Goal: Task Accomplishment & Management: Use online tool/utility

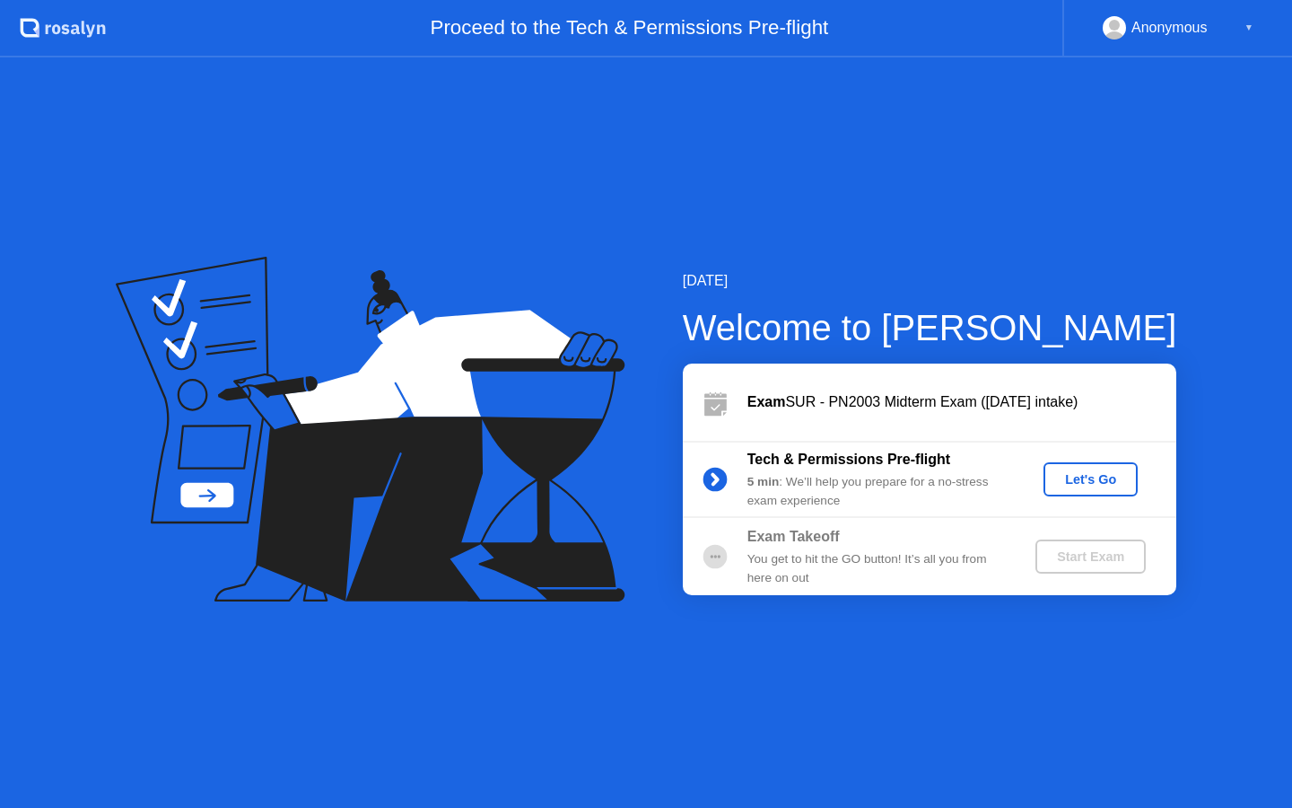
click at [1119, 477] on div "Let's Go" at bounding box center [1091, 479] width 80 height 14
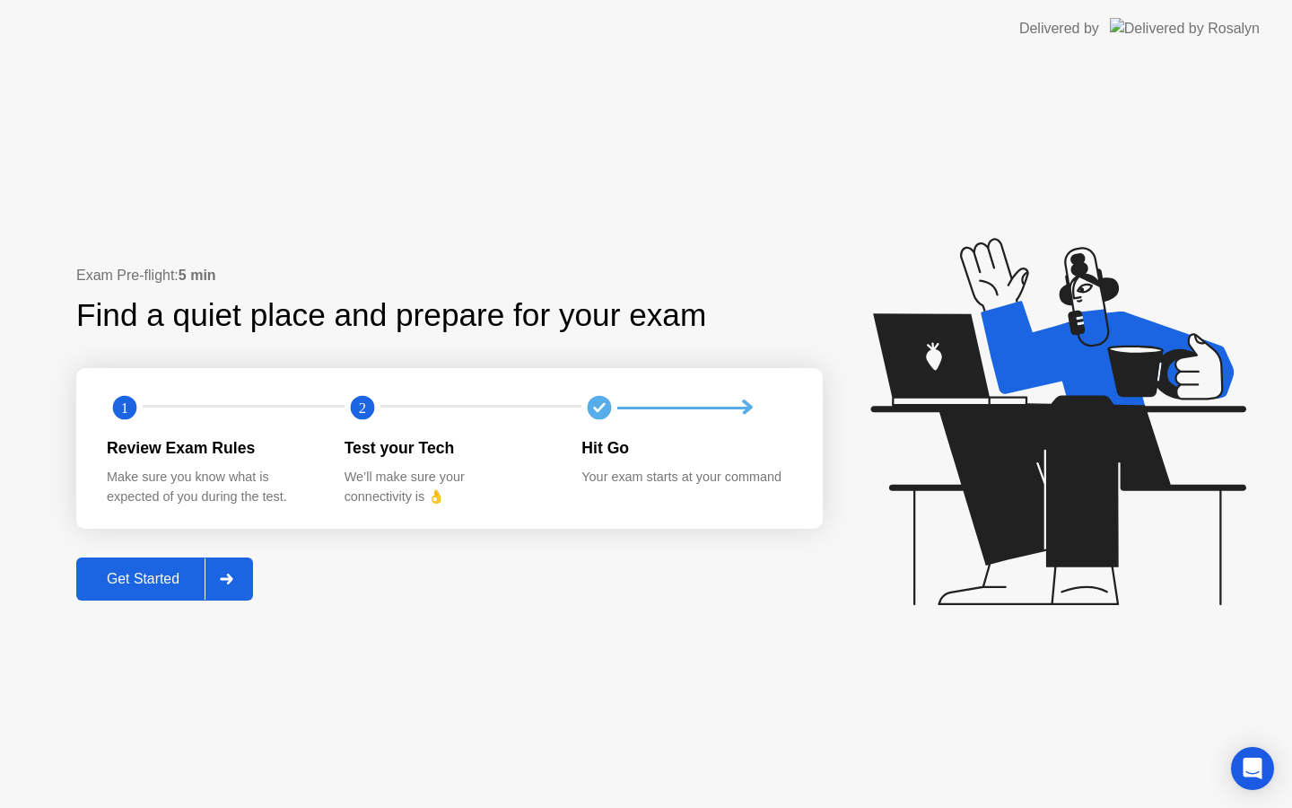
click at [124, 580] on div "Get Started" at bounding box center [143, 579] width 123 height 16
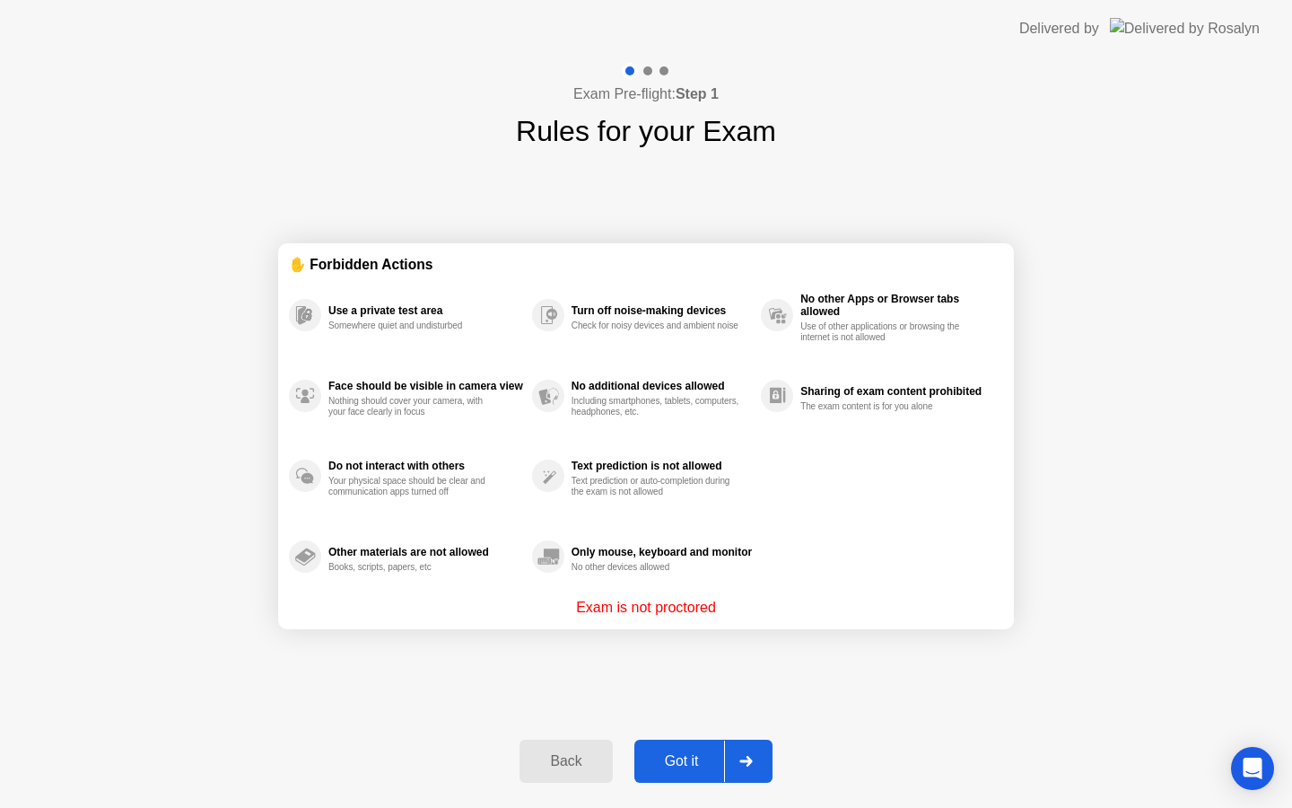
click at [671, 758] on div "Got it" at bounding box center [682, 761] width 84 height 16
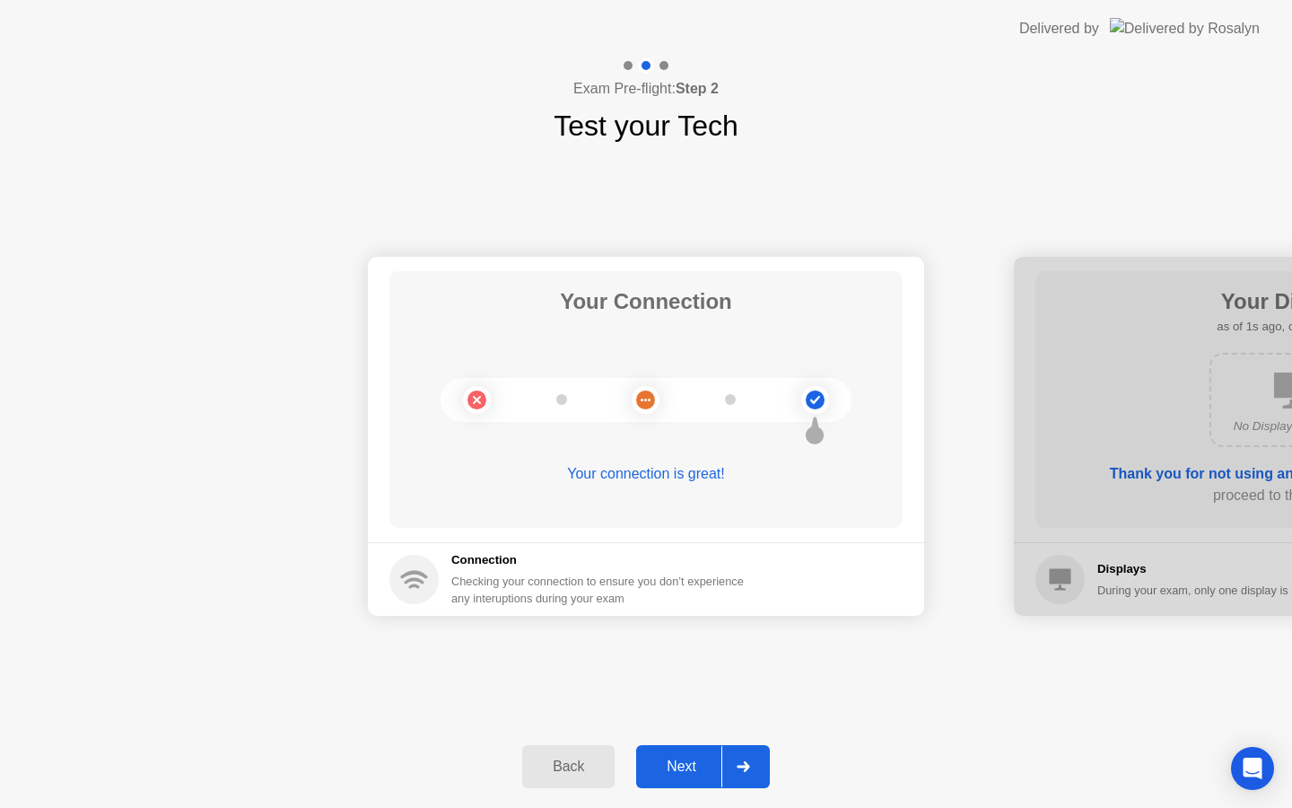
click at [677, 773] on div "Next" at bounding box center [682, 766] width 80 height 16
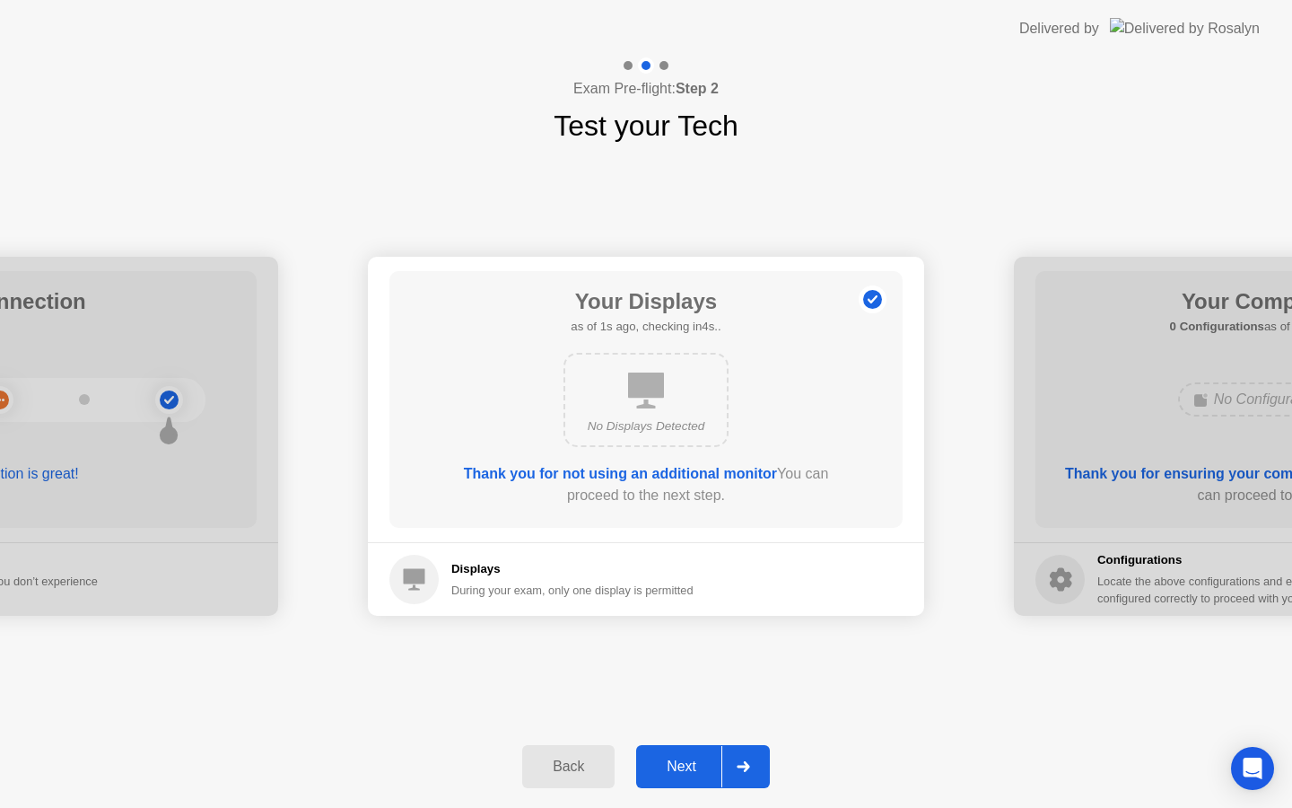
click at [677, 773] on div "Next" at bounding box center [682, 766] width 80 height 16
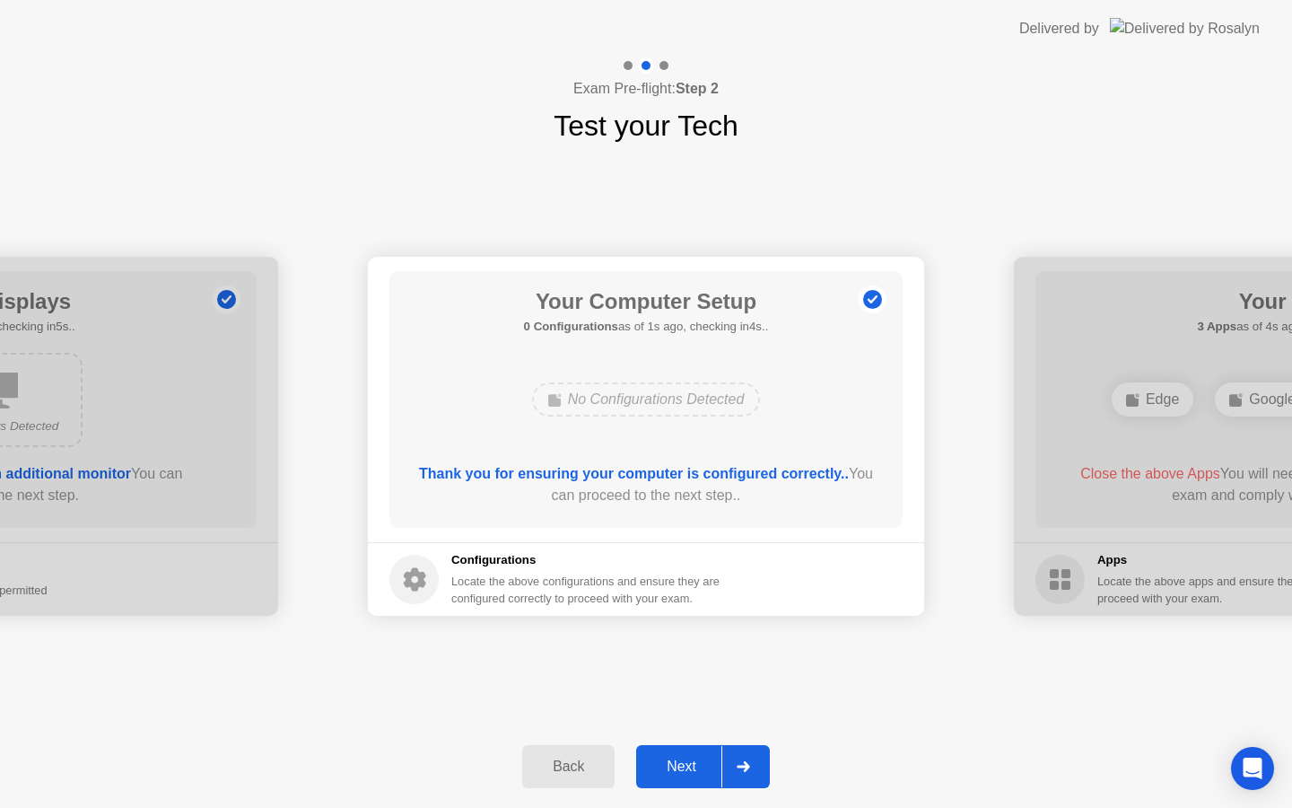
click at [677, 773] on div "Next" at bounding box center [682, 766] width 80 height 16
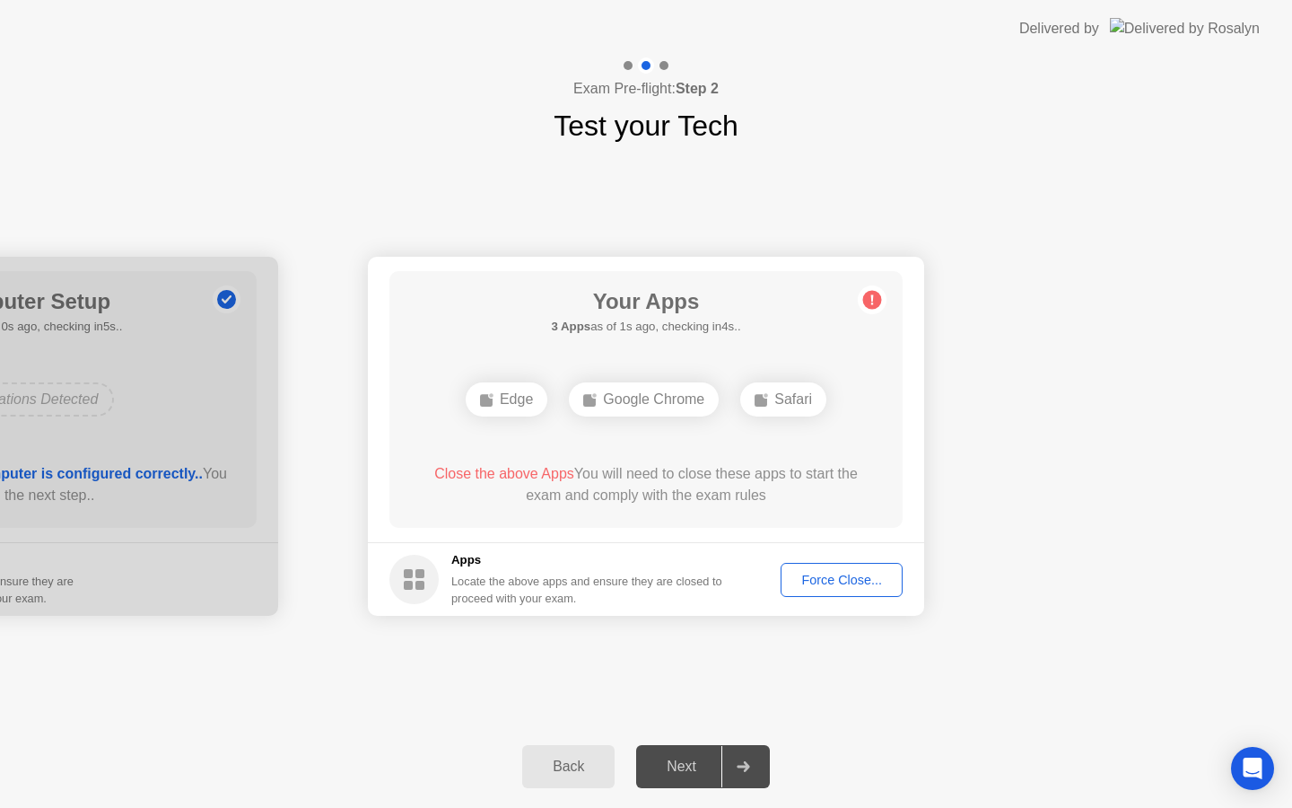
click at [828, 584] on div "Force Close..." at bounding box center [841, 580] width 109 height 14
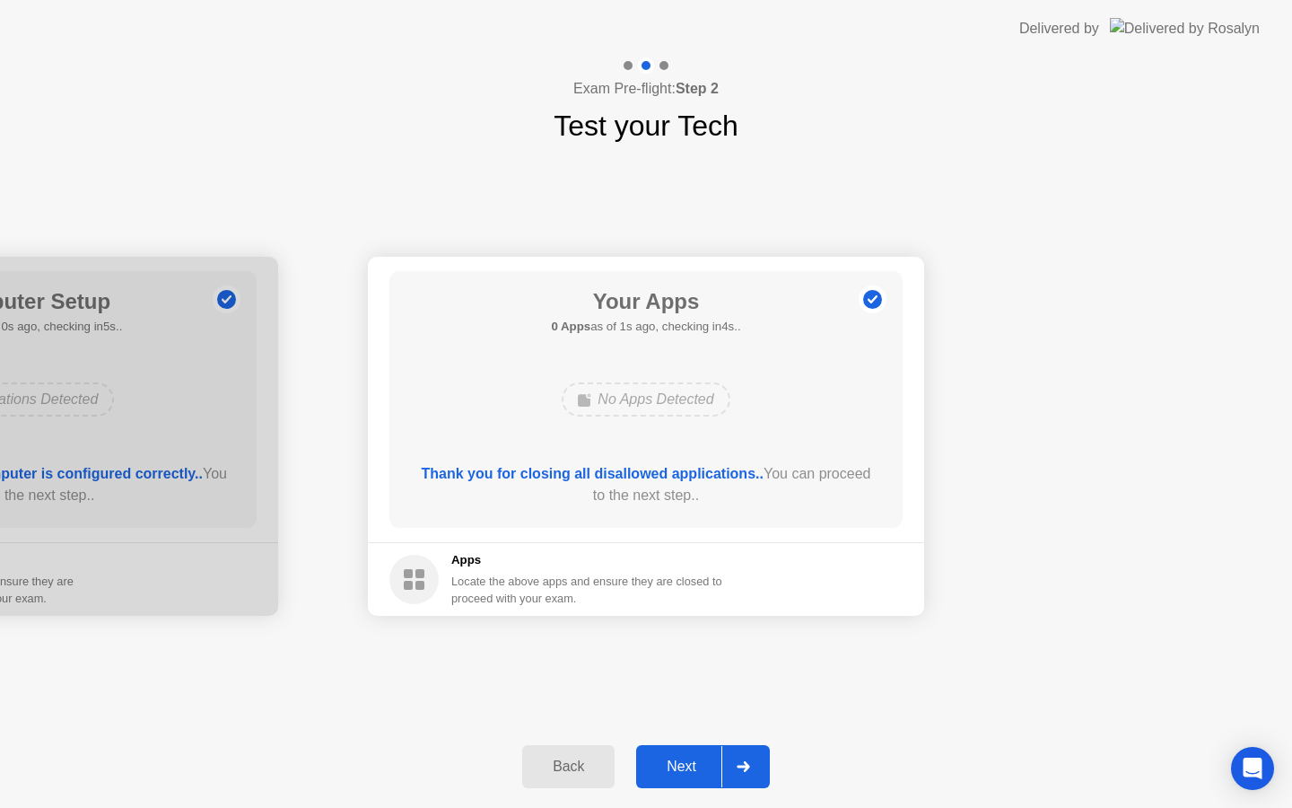
click at [692, 773] on div "Next" at bounding box center [682, 766] width 80 height 16
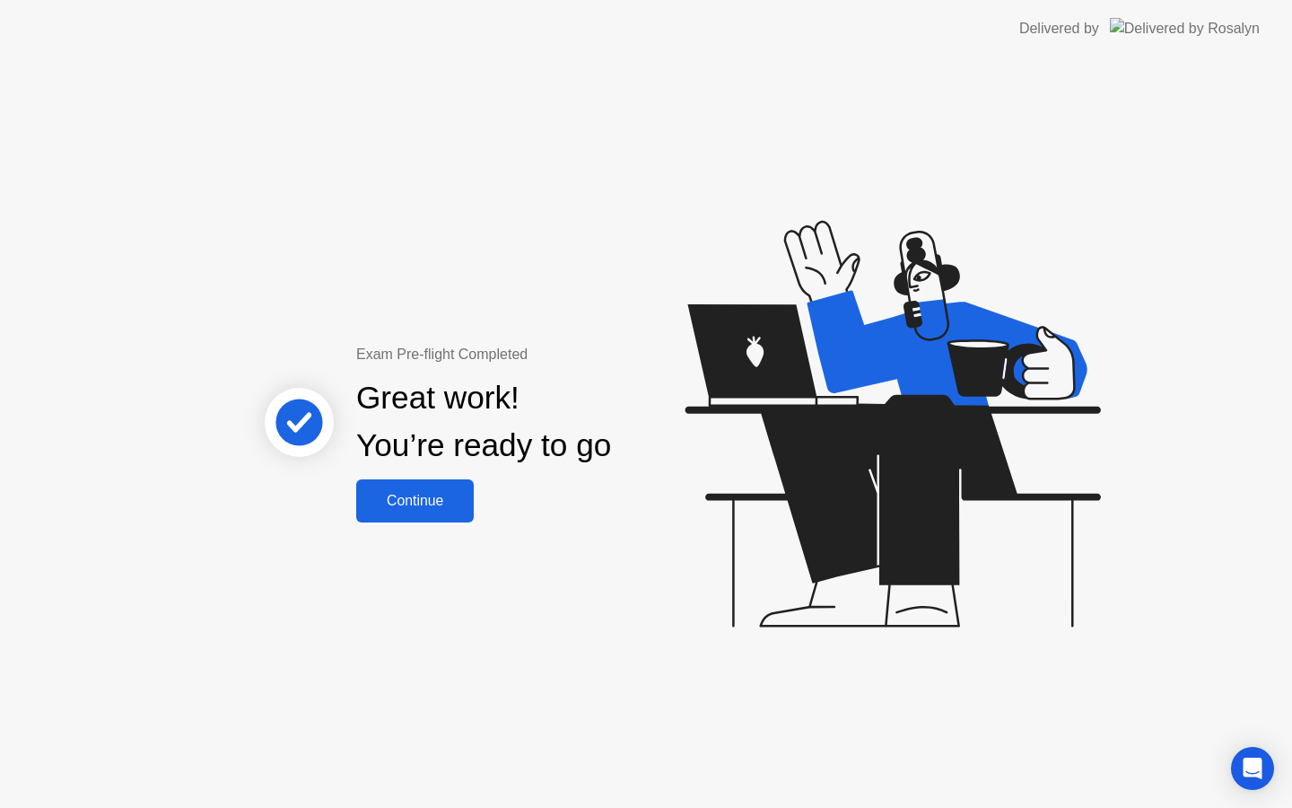
click at [410, 504] on div "Continue" at bounding box center [415, 501] width 107 height 16
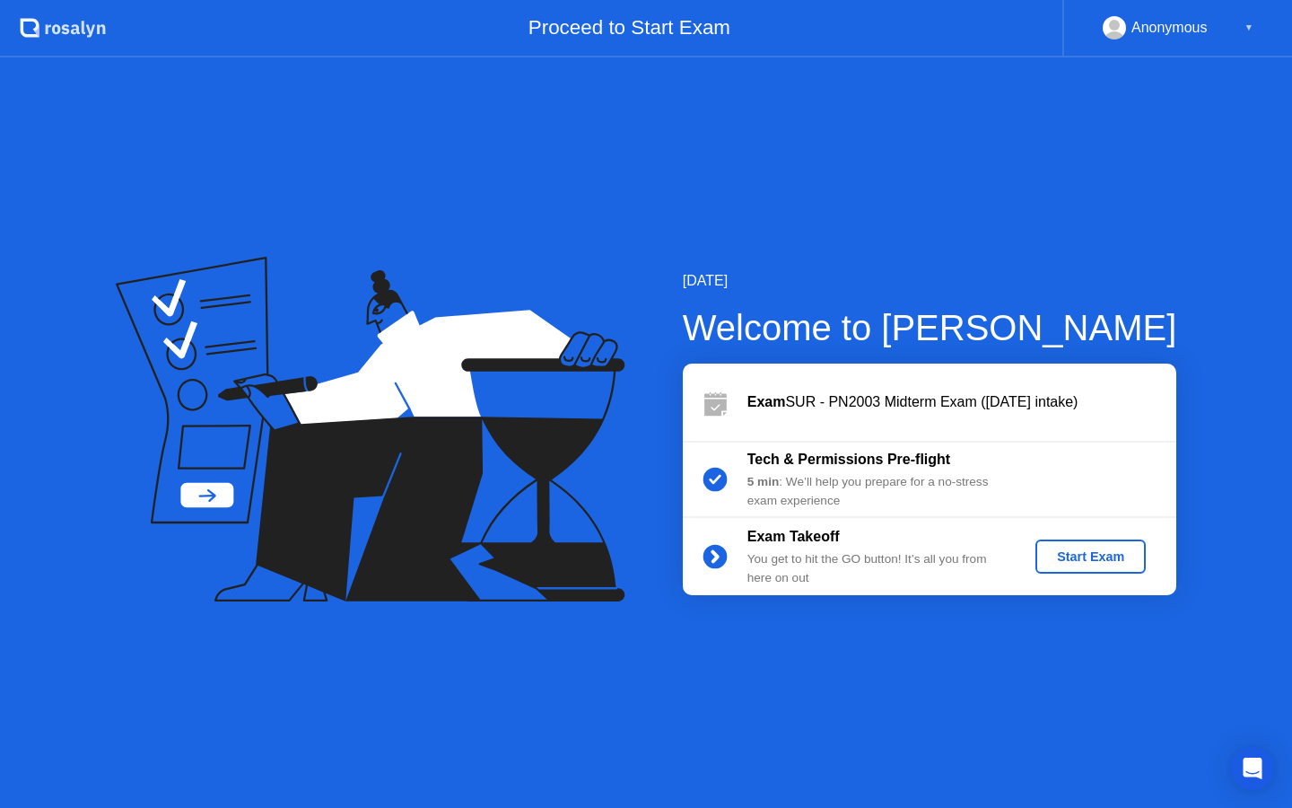
click at [1117, 552] on div "Start Exam" at bounding box center [1091, 556] width 96 height 14
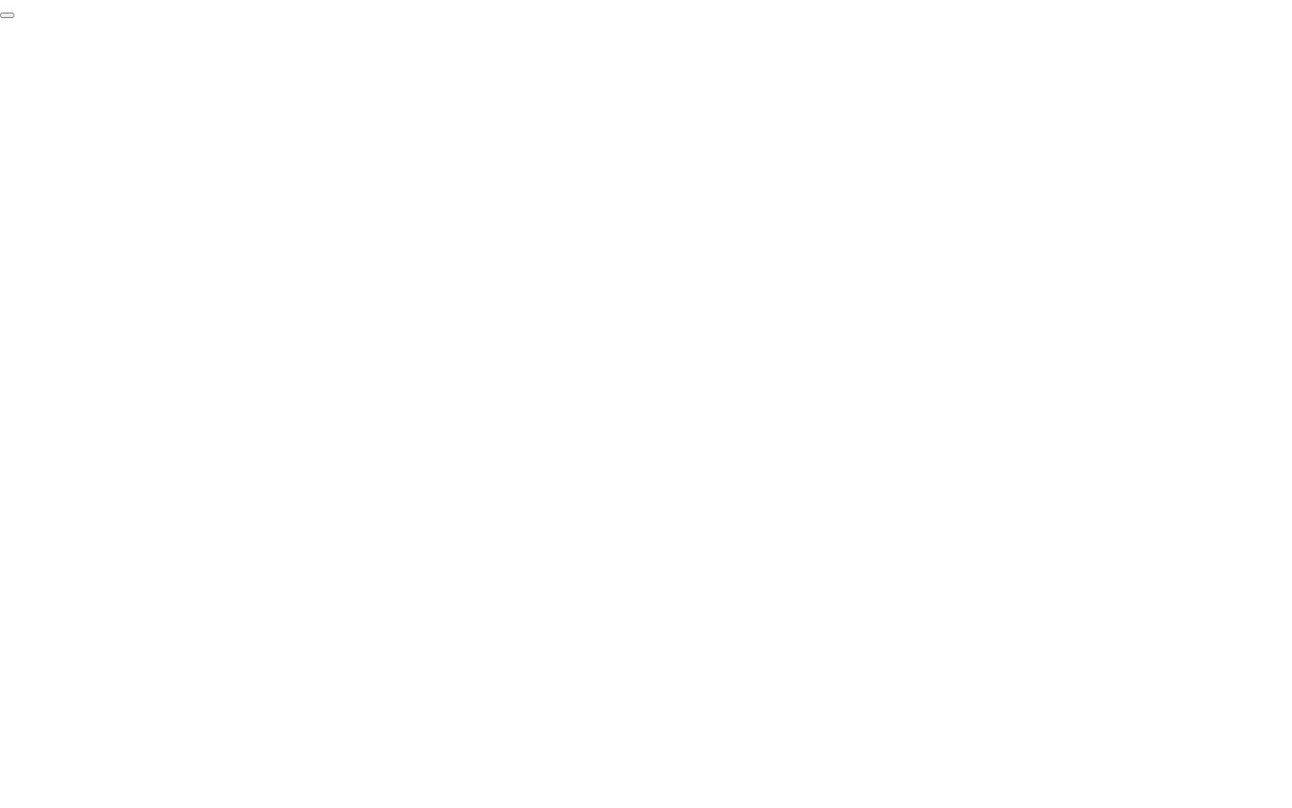
click div "End Proctoring Session"
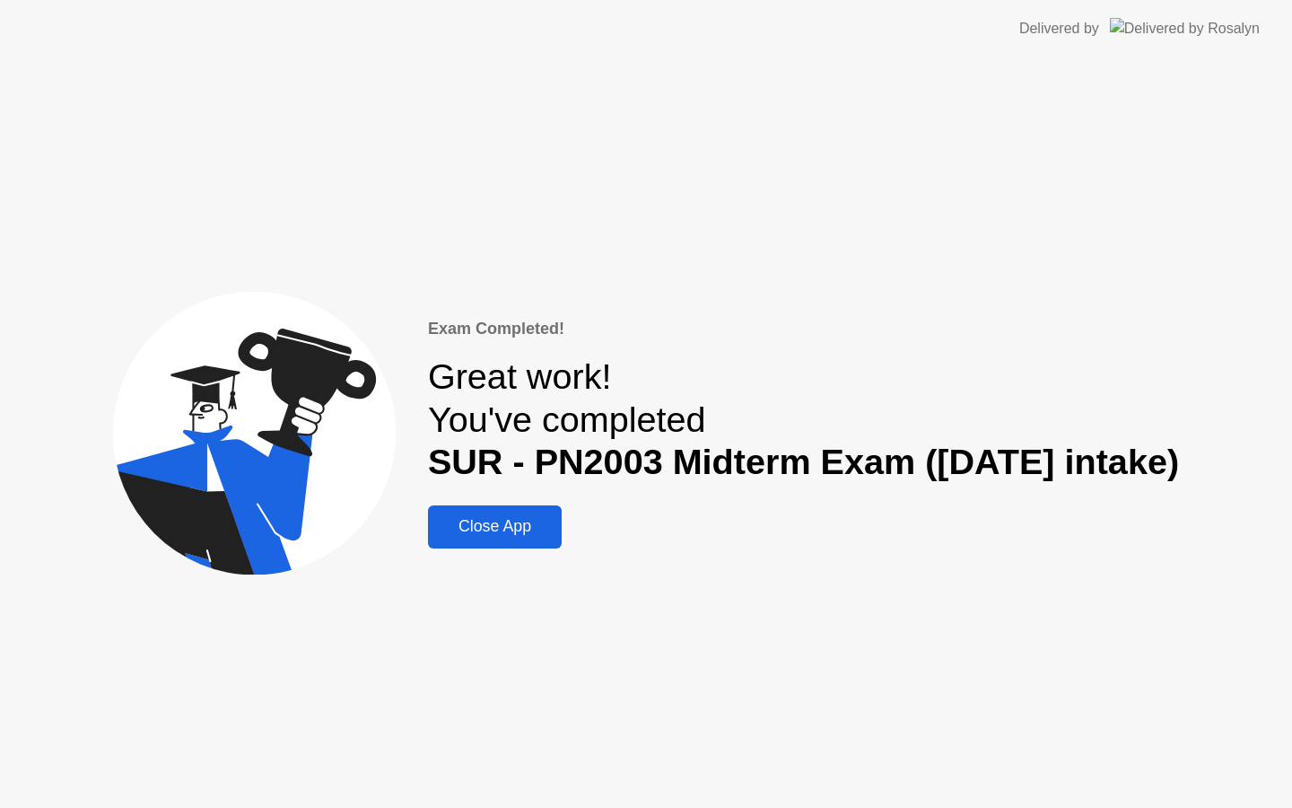
click at [491, 530] on div "Close App" at bounding box center [494, 526] width 123 height 19
